Goal: Check status: Check status

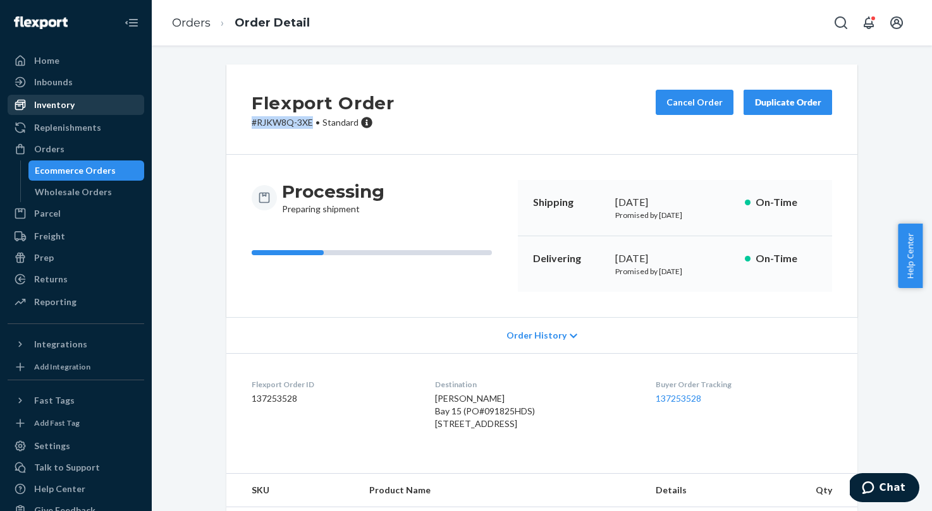
click at [35, 106] on div "Inventory" at bounding box center [54, 105] width 40 height 13
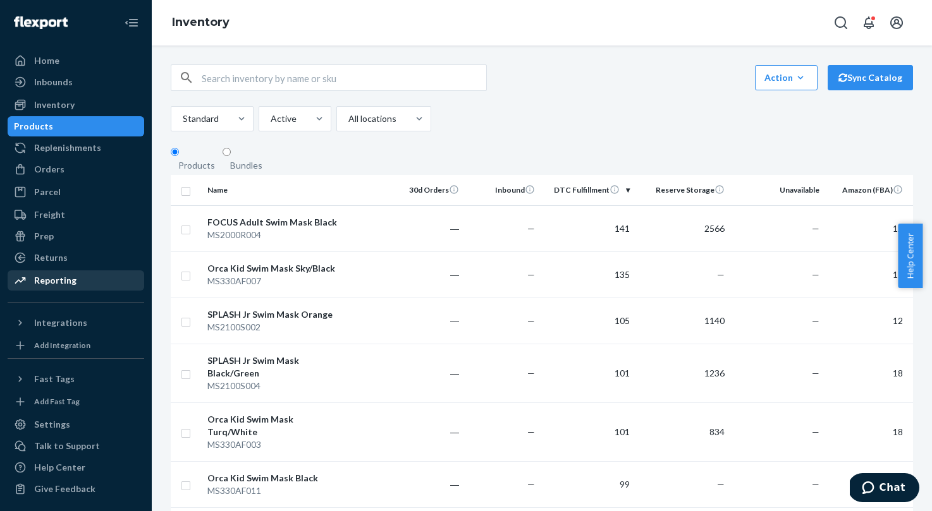
click at [54, 277] on div "Reporting" at bounding box center [55, 280] width 42 height 13
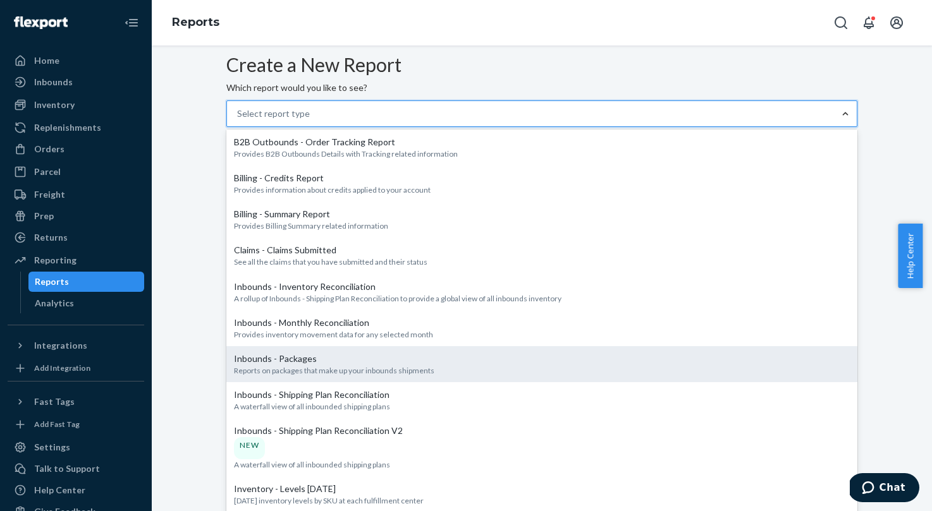
scroll to position [427, 0]
click at [388, 496] on p "[DATE] inventory levels by SKU at each fulfillment center" at bounding box center [542, 501] width 616 height 11
click at [238, 120] on input "option Inventory - Levels [DATE] focused, 10 of 26. 26 results available. Use U…" at bounding box center [237, 113] width 1 height 13
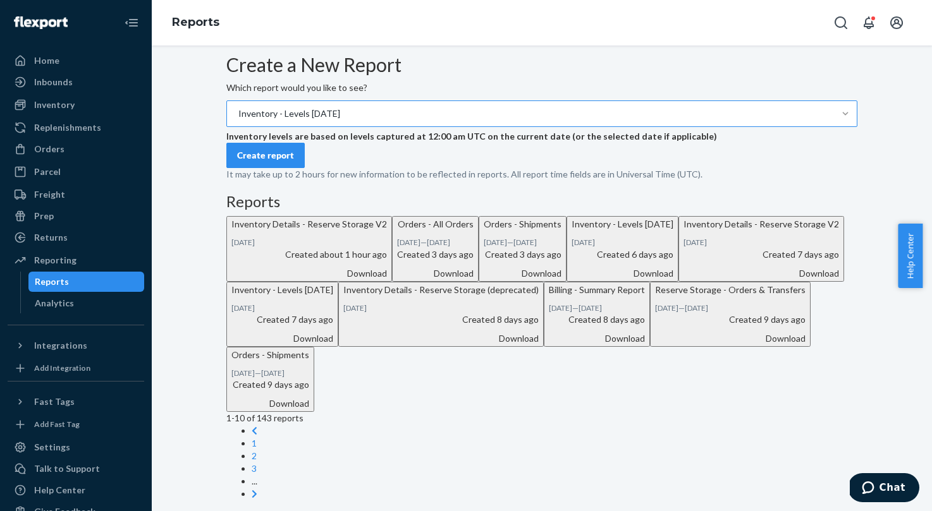
click at [274, 162] on div "Create report" at bounding box center [265, 155] width 57 height 13
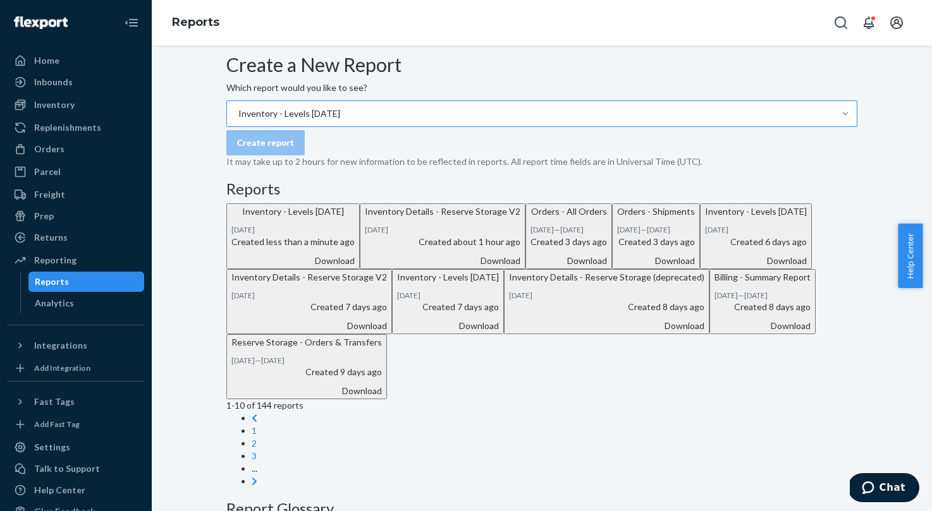
click at [355, 267] on div "Download" at bounding box center [292, 261] width 123 height 13
click at [51, 147] on div "Orders" at bounding box center [49, 149] width 30 height 13
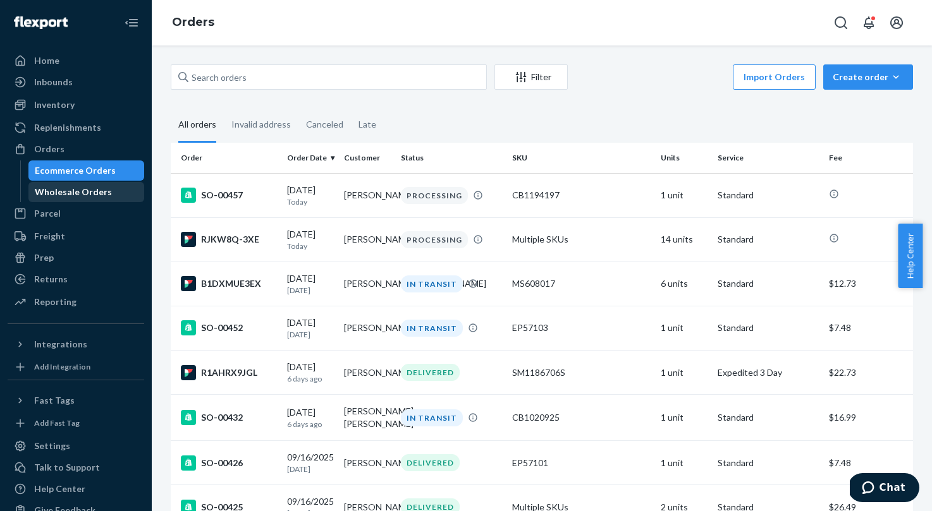
click at [73, 193] on div "Wholesale Orders" at bounding box center [73, 192] width 77 height 13
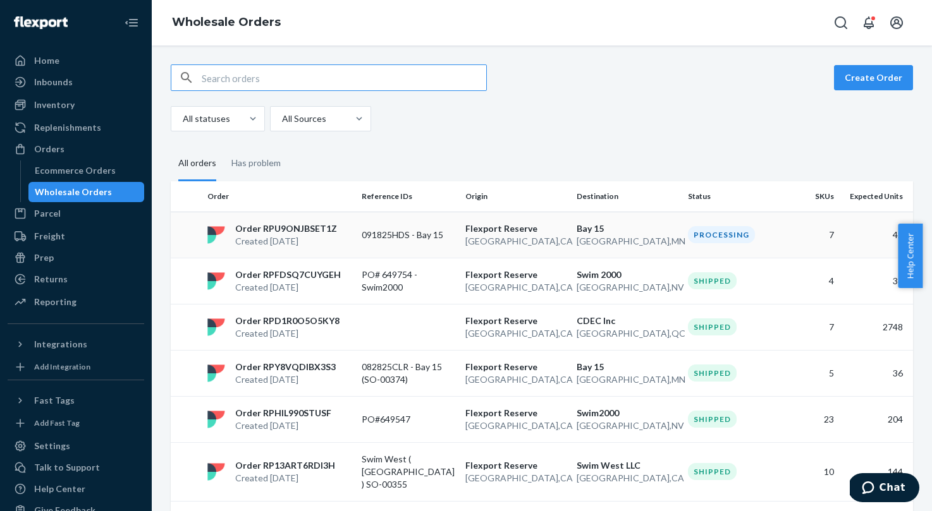
click at [602, 231] on p "Bay 15" at bounding box center [627, 229] width 101 height 13
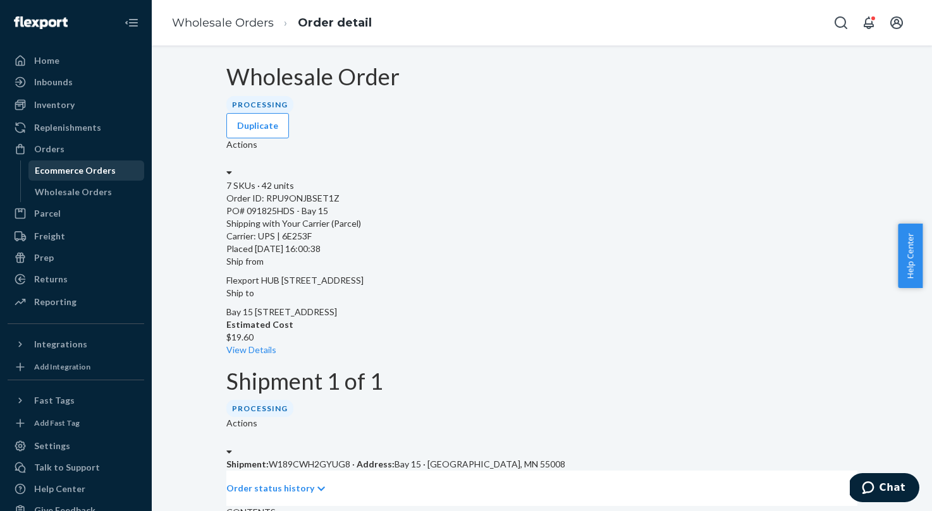
drag, startPoint x: 75, startPoint y: 169, endPoint x: 99, endPoint y: 175, distance: 24.7
click at [75, 169] on div "Ecommerce Orders" at bounding box center [75, 170] width 81 height 13
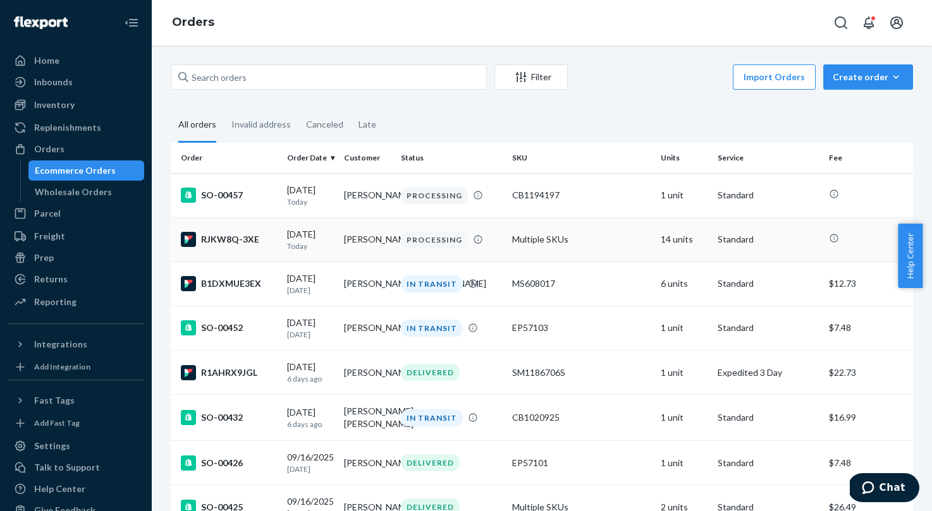
click at [339, 247] on td "[PERSON_NAME]" at bounding box center [367, 239] width 57 height 44
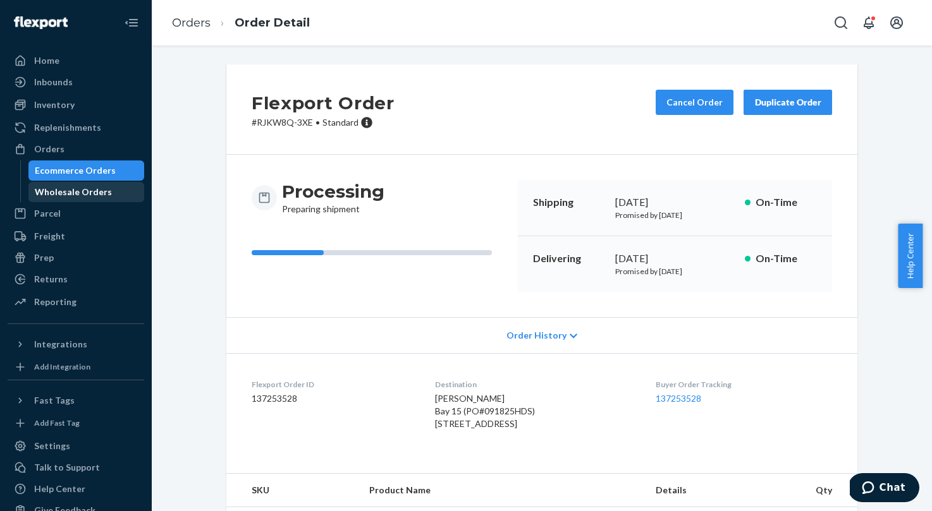
click at [74, 198] on div "Wholesale Orders" at bounding box center [87, 192] width 114 height 18
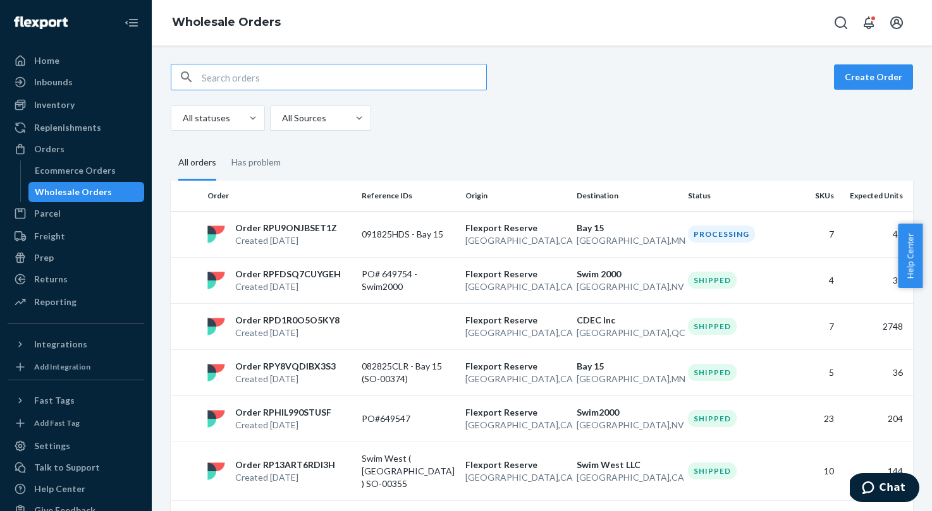
scroll to position [1, 0]
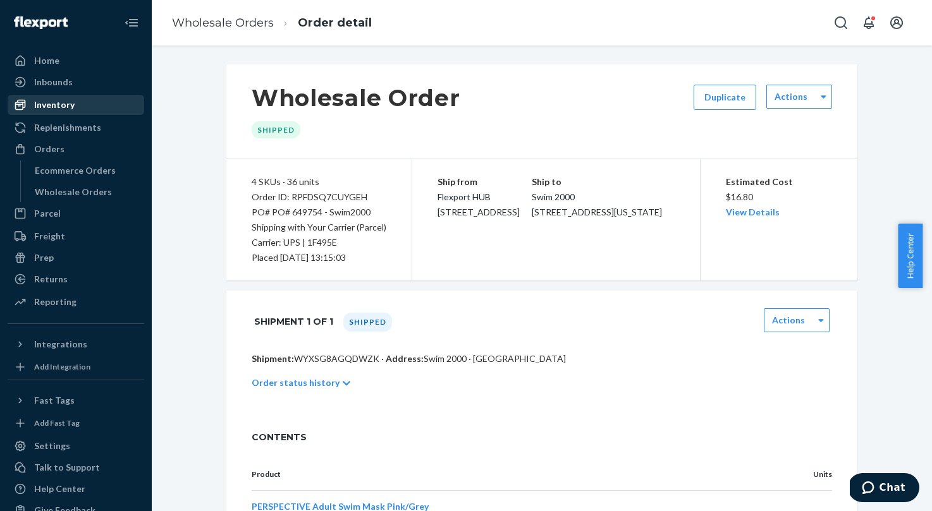
scroll to position [654, 0]
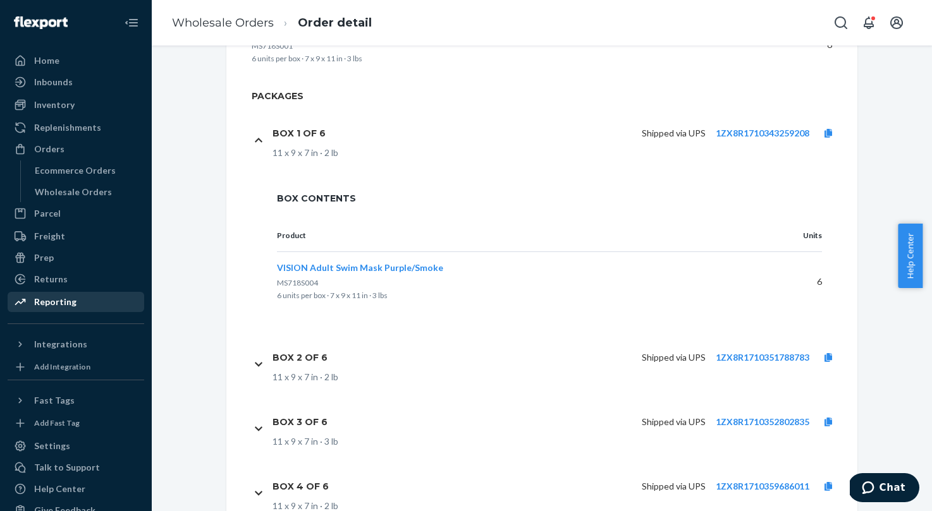
drag, startPoint x: 58, startPoint y: 300, endPoint x: 80, endPoint y: 296, distance: 21.8
click at [59, 300] on div "Reporting" at bounding box center [55, 302] width 42 height 13
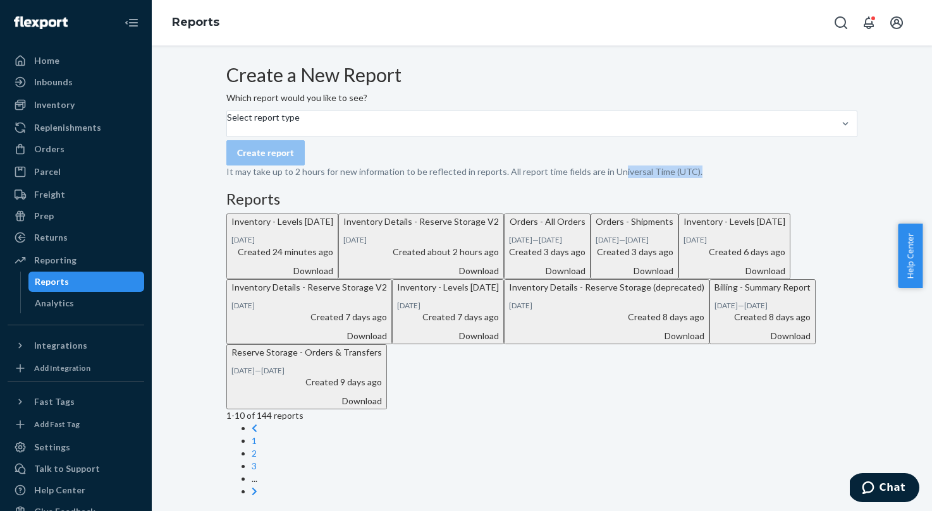
drag, startPoint x: 391, startPoint y: 237, endPoint x: 318, endPoint y: 238, distance: 72.7
click at [318, 178] on p "It may take up to 2 hours for new information to be reflected in reports. All r…" at bounding box center [541, 172] width 631 height 13
drag, startPoint x: 305, startPoint y: 235, endPoint x: 312, endPoint y: 235, distance: 7.0
click at [305, 178] on p "It may take up to 2 hours for new information to be reflected in reports. All r…" at bounding box center [541, 172] width 631 height 13
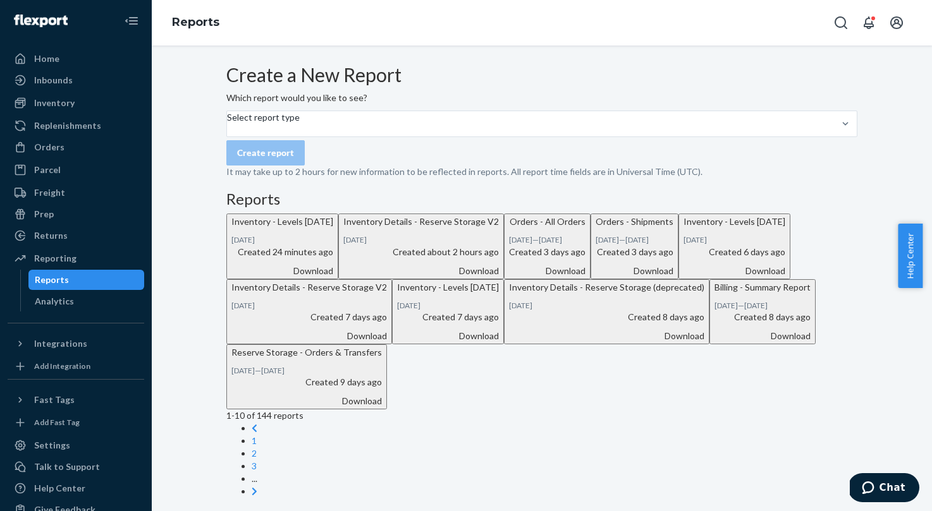
drag, startPoint x: 414, startPoint y: 44, endPoint x: 445, endPoint y: 4, distance: 50.0
click at [417, 40] on div "Reports" at bounding box center [542, 23] width 780 height 46
click at [333, 278] on div "Download" at bounding box center [282, 271] width 102 height 13
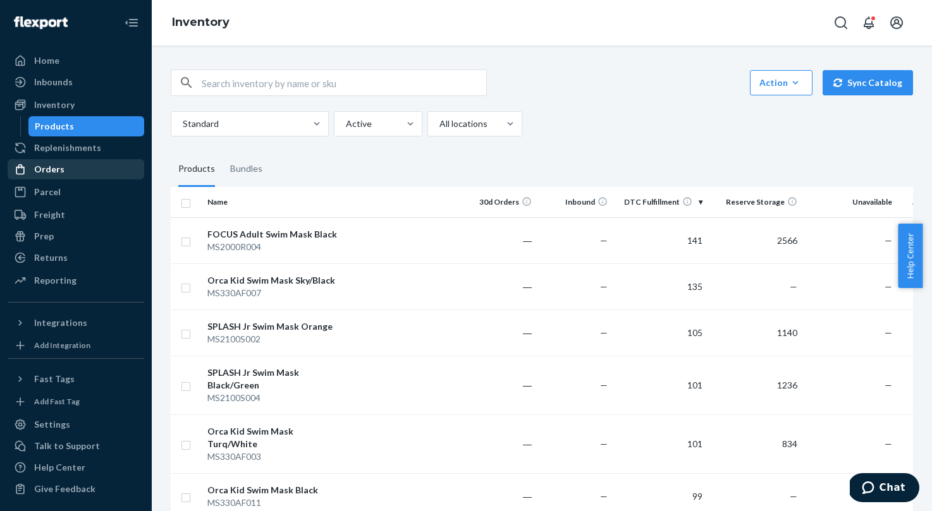
drag, startPoint x: 52, startPoint y: 173, endPoint x: 58, endPoint y: 177, distance: 7.7
click at [51, 173] on div "Orders" at bounding box center [49, 169] width 30 height 13
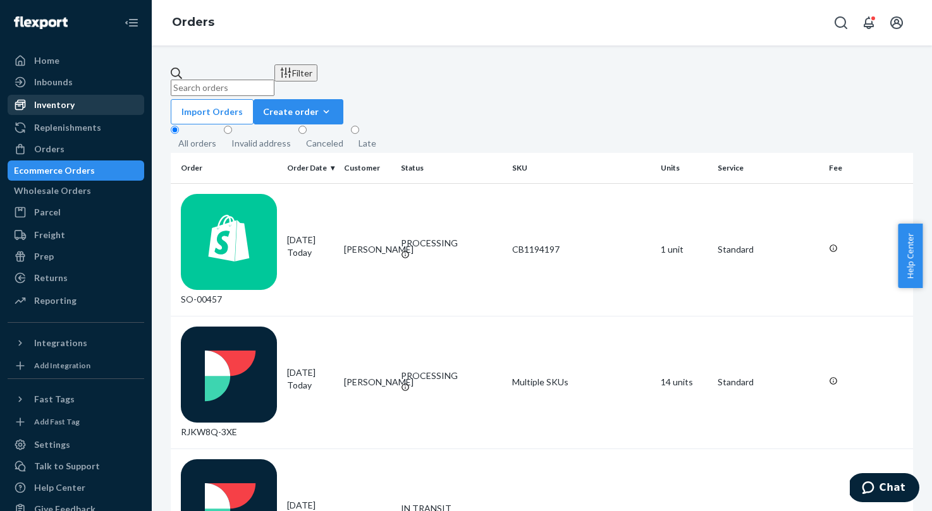
click at [52, 106] on div "Inventory" at bounding box center [54, 105] width 40 height 13
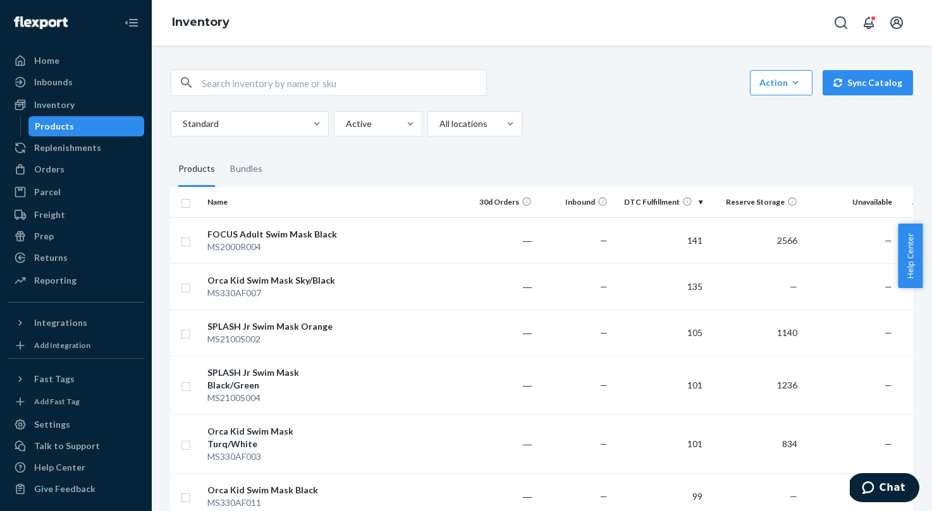
drag, startPoint x: 52, startPoint y: 169, endPoint x: 82, endPoint y: 175, distance: 30.4
click at [51, 169] on div "Orders" at bounding box center [49, 169] width 30 height 13
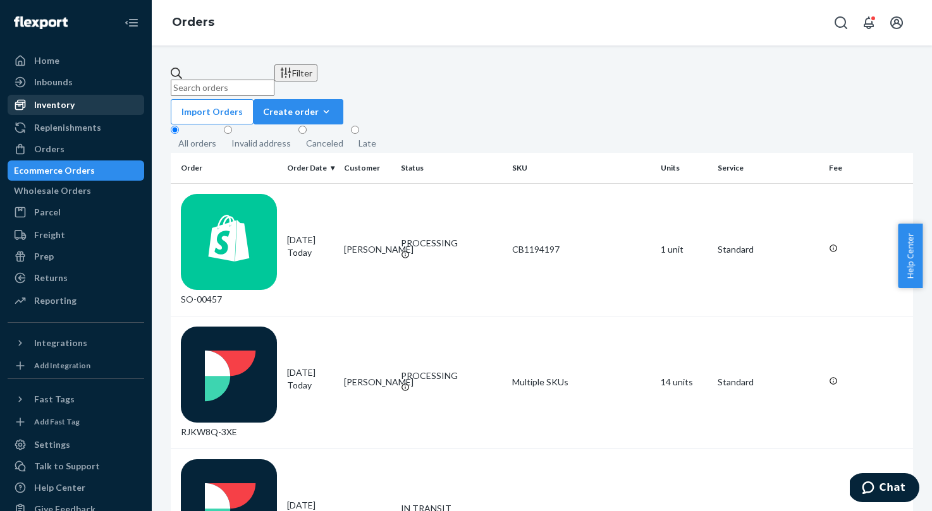
drag, startPoint x: 49, startPoint y: 104, endPoint x: 114, endPoint y: 99, distance: 65.3
click at [49, 104] on div "Inventory" at bounding box center [54, 105] width 40 height 13
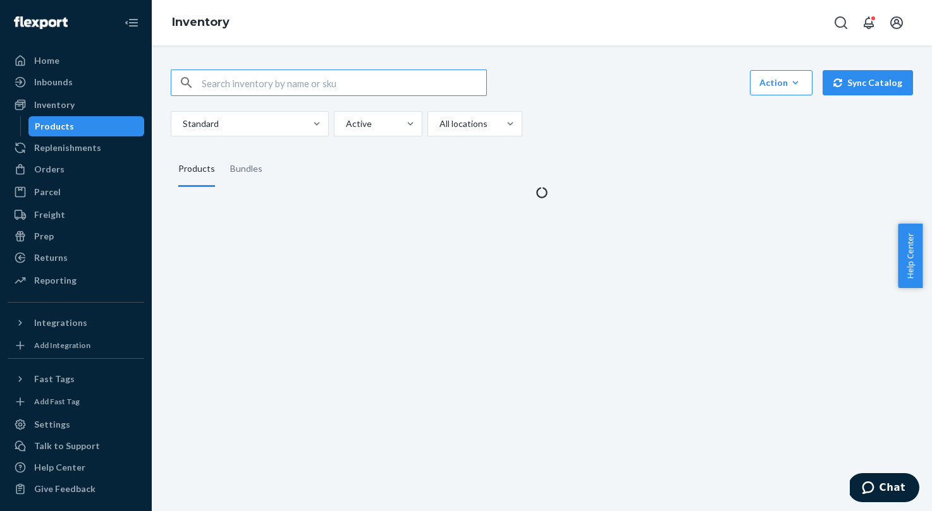
click at [204, 85] on input "text" at bounding box center [344, 82] width 284 height 25
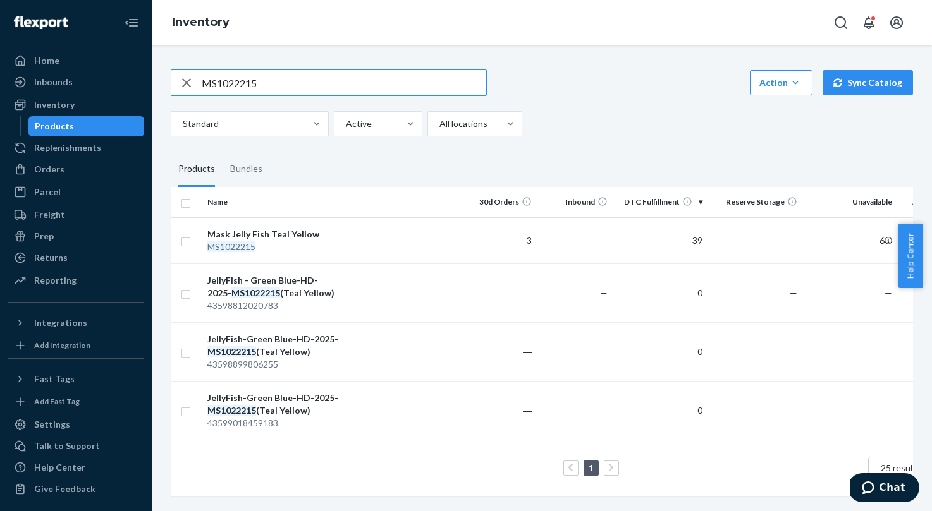
drag, startPoint x: 269, startPoint y: 84, endPoint x: 197, endPoint y: 87, distance: 72.1
click at [197, 87] on div "MS1022215" at bounding box center [328, 82] width 315 height 25
paste input "EP57103"
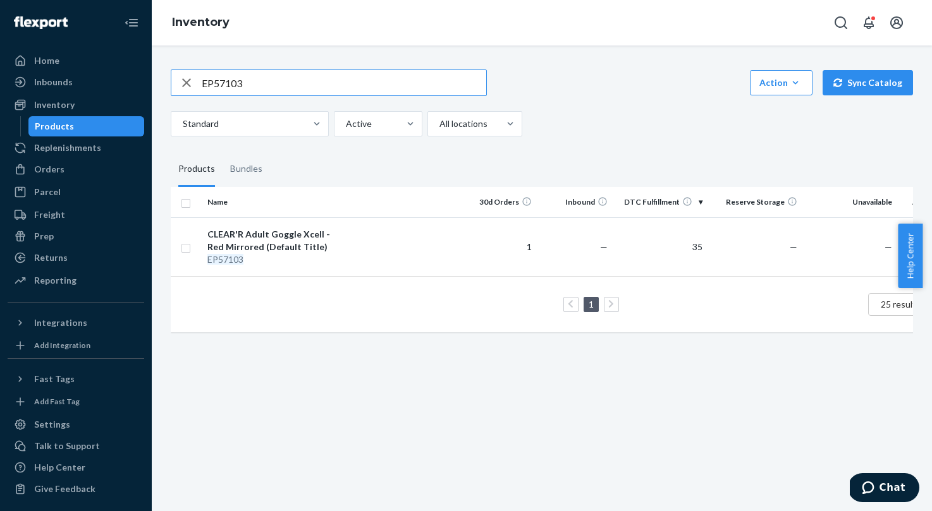
drag, startPoint x: 253, startPoint y: 86, endPoint x: 190, endPoint y: 83, distance: 63.9
click at [190, 83] on div "EP57103" at bounding box center [328, 82] width 315 height 25
paste input "SM1181206L"
type input "SM1181206L"
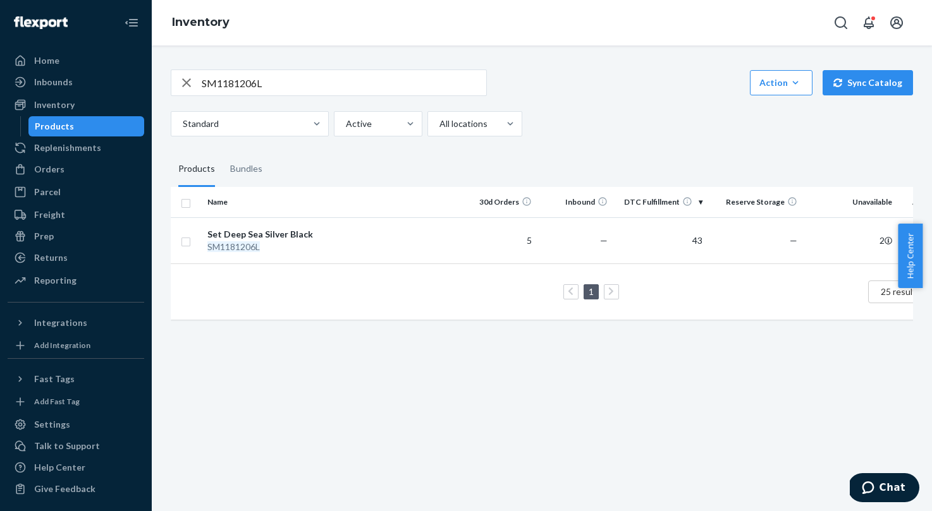
click at [280, 91] on input "SM1181206L" at bounding box center [344, 82] width 284 height 25
drag, startPoint x: 288, startPoint y: 88, endPoint x: 189, endPoint y: 85, distance: 99.3
click at [189, 85] on div "SM1181206L" at bounding box center [328, 82] width 315 height 25
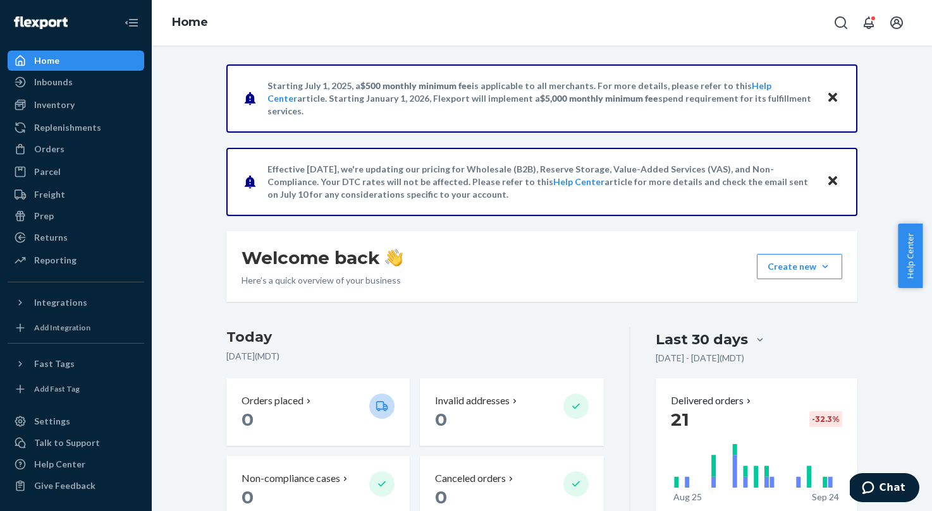
drag, startPoint x: 51, startPoint y: 152, endPoint x: 74, endPoint y: 160, distance: 24.8
click at [51, 152] on div "Orders" at bounding box center [49, 149] width 30 height 13
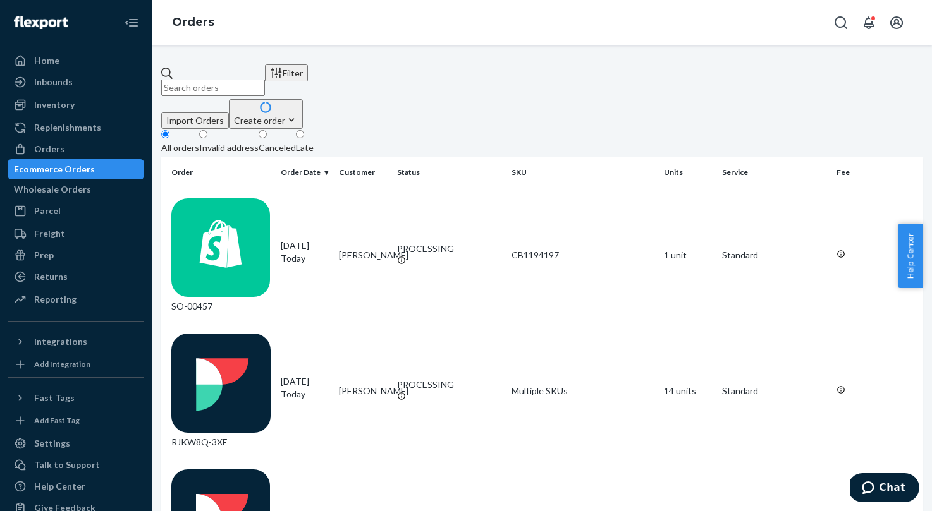
click at [347, 324] on td "[PERSON_NAME]" at bounding box center [363, 392] width 58 height 136
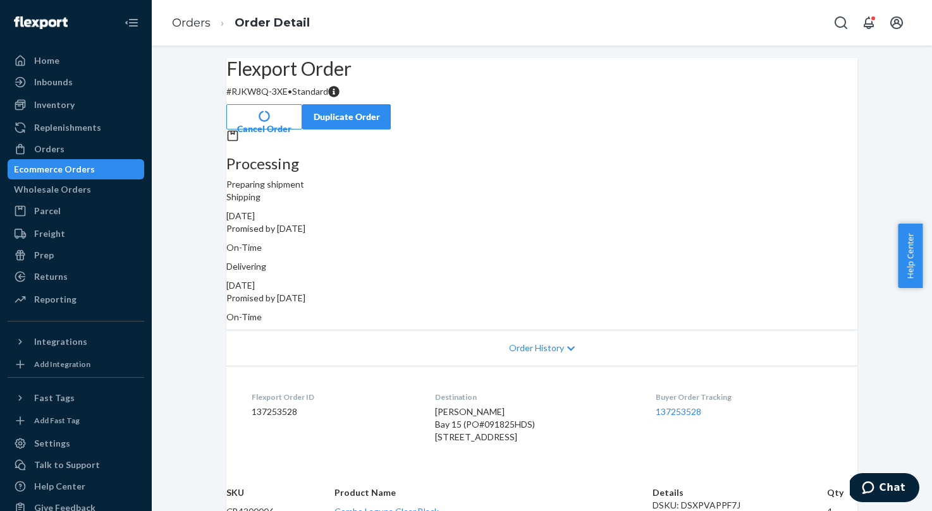
click at [75, 175] on div "Ecommerce Orders" at bounding box center [54, 169] width 81 height 13
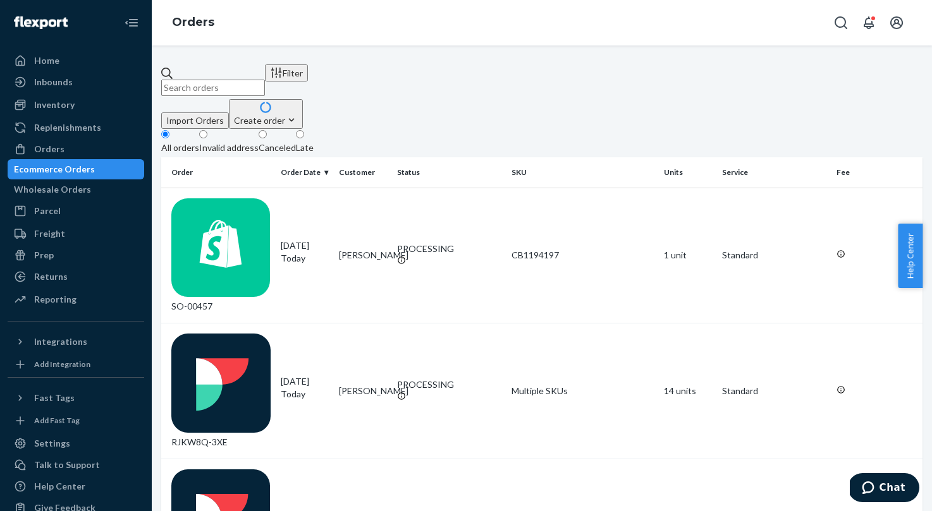
drag, startPoint x: 345, startPoint y: 291, endPoint x: 398, endPoint y: 297, distance: 53.5
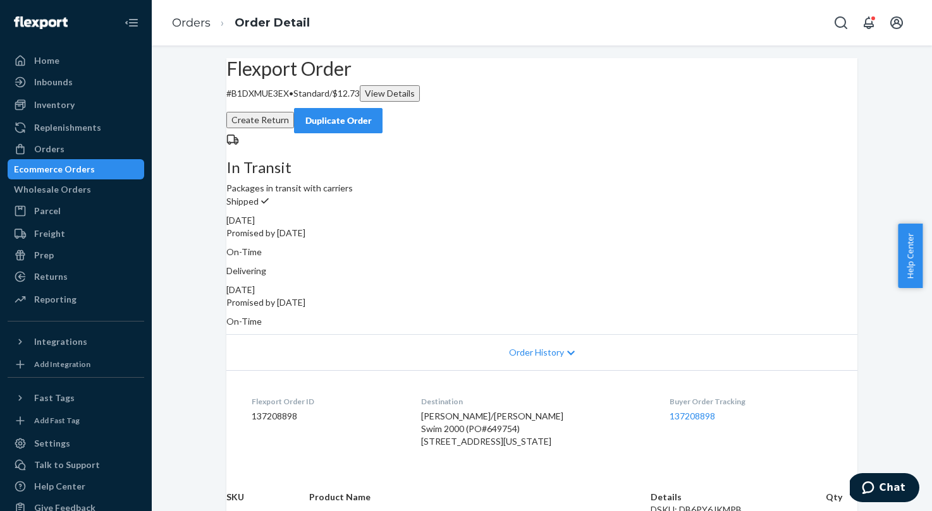
click at [75, 172] on div "Ecommerce Orders" at bounding box center [54, 169] width 81 height 13
